Goal: Find specific page/section: Find specific page/section

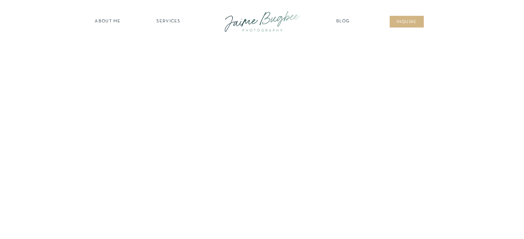
click at [166, 22] on nav "SERVICES" at bounding box center [168, 21] width 39 height 7
click at [170, 58] on nav "families" at bounding box center [168, 59] width 53 height 7
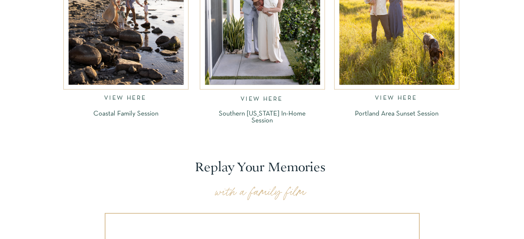
scroll to position [857, 0]
click at [143, 112] on p "Coastal Family Session" at bounding box center [125, 115] width 107 height 8
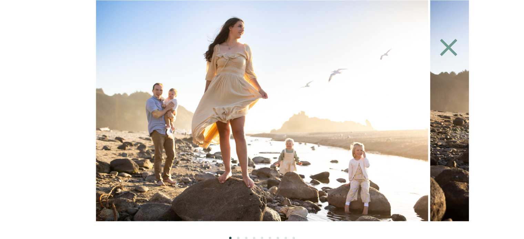
click at [449, 49] on icon at bounding box center [448, 47] width 17 height 17
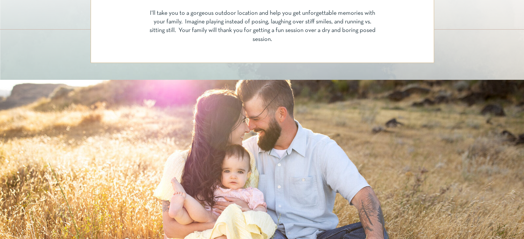
scroll to position [0, 0]
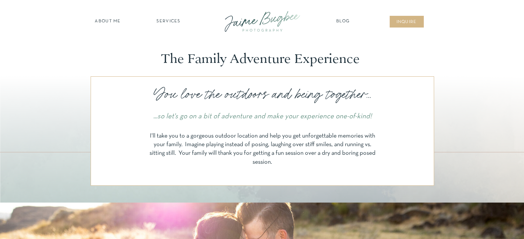
click at [167, 19] on nav "SERVICES" at bounding box center [168, 21] width 39 height 7
click at [171, 58] on nav "families" at bounding box center [168, 59] width 53 height 7
click at [169, 58] on nav "families" at bounding box center [168, 59] width 53 height 7
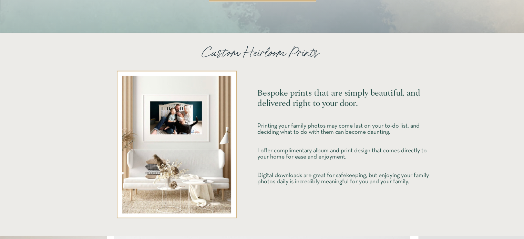
scroll to position [1506, 0]
